Goal: Task Accomplishment & Management: Manage account settings

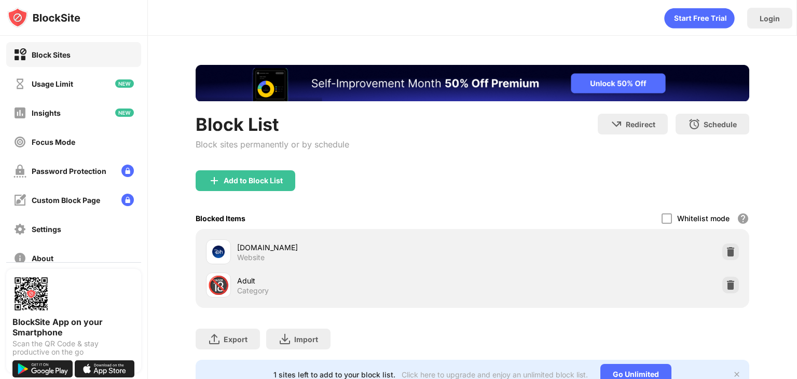
click at [271, 131] on div "Block List" at bounding box center [273, 124] width 154 height 21
click at [274, 168] on div "Block List Block sites permanently or by schedule" at bounding box center [273, 142] width 154 height 57
click at [267, 173] on div "Add to Block List" at bounding box center [246, 180] width 100 height 21
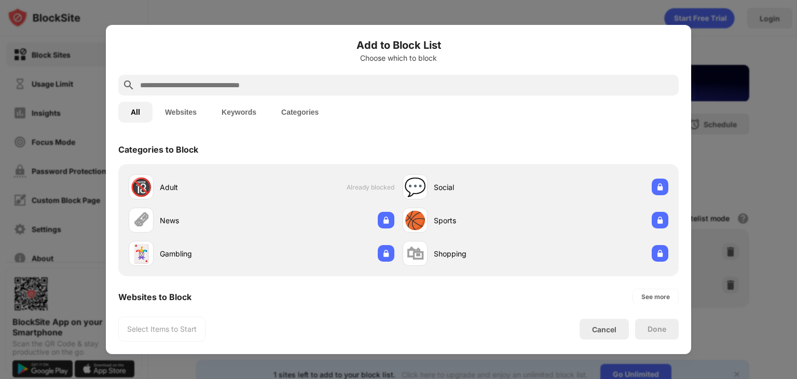
click at [339, 82] on input "text" at bounding box center [407, 85] width 536 height 12
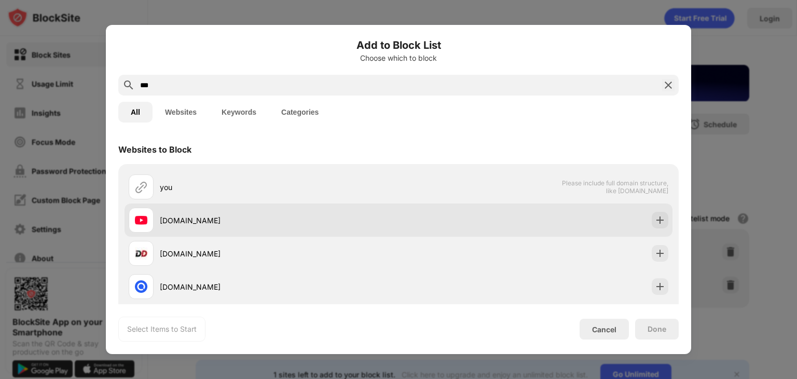
type input "***"
click at [655, 222] on img at bounding box center [660, 220] width 10 height 10
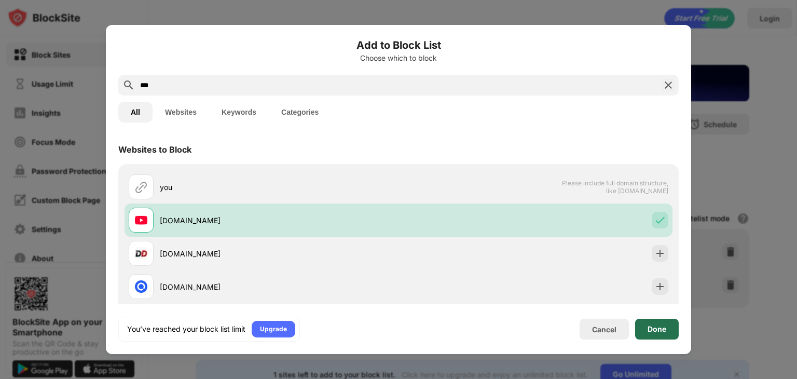
click at [648, 330] on div "Done" at bounding box center [657, 329] width 19 height 8
